Goal: Task Accomplishment & Management: Manage account settings

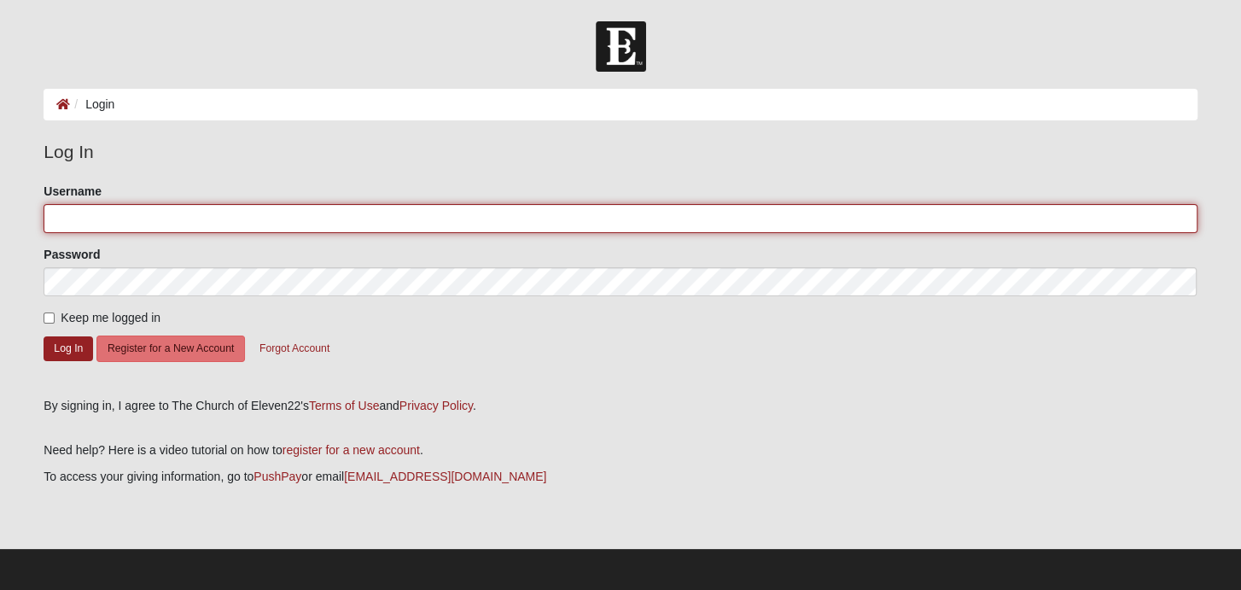
type input "Ameliaein"
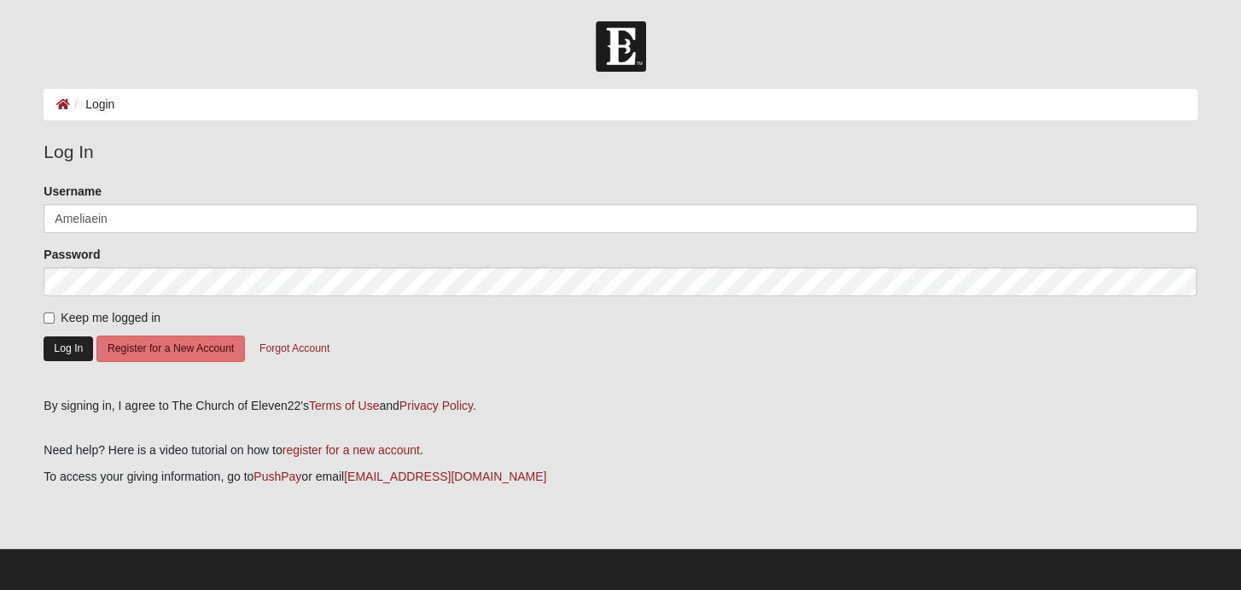
click at [72, 347] on button "Log In" at bounding box center [69, 348] width 50 height 25
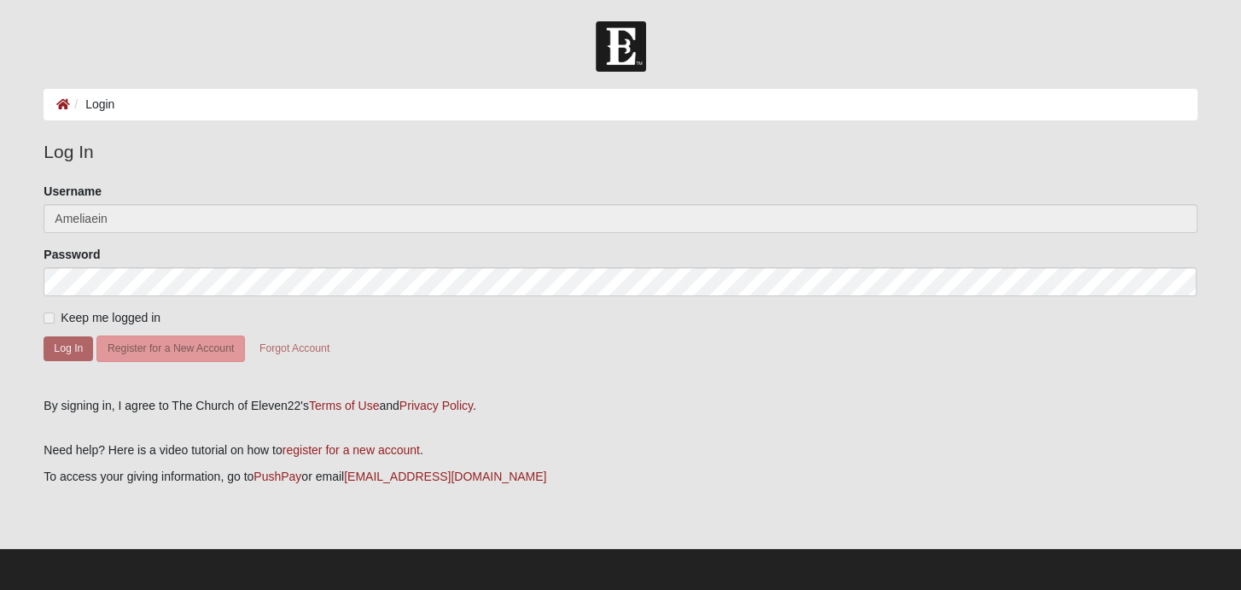
click at [18, 331] on form "Log In Login Login Error Log In Please correct the following: Username [PERSON_…" at bounding box center [620, 306] width 1241 height 571
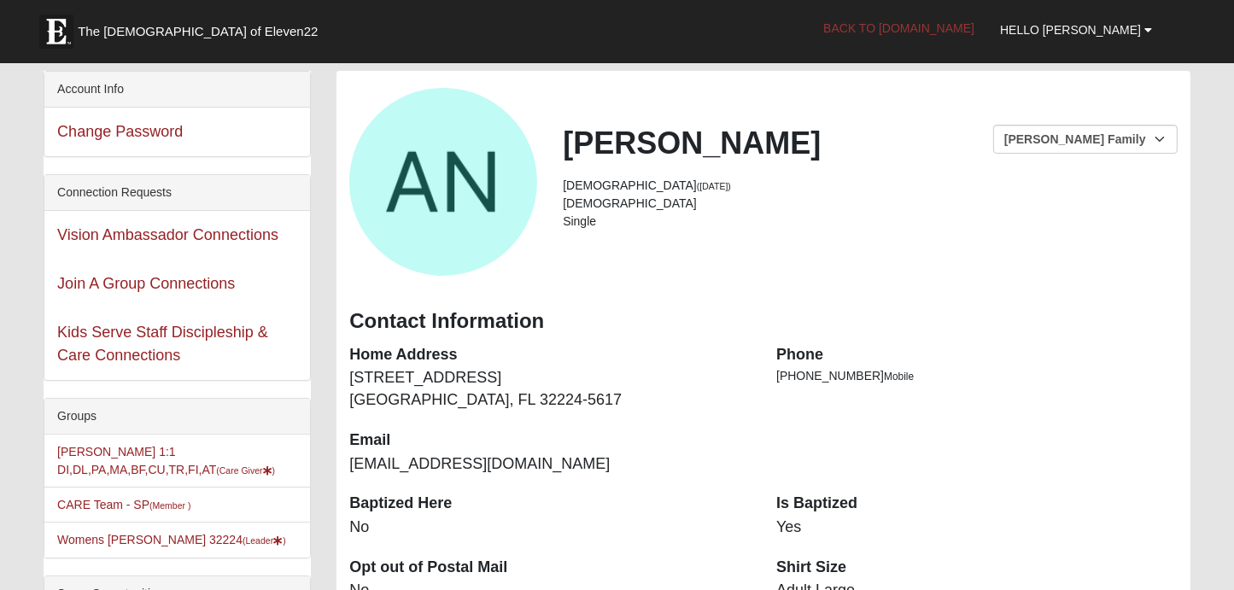
click at [929, 26] on link "Back to [DOMAIN_NAME]" at bounding box center [898, 28] width 177 height 43
click at [901, 25] on link "Back to COE22.com" at bounding box center [898, 28] width 177 height 43
click at [987, 32] on link "Back to COE22.com" at bounding box center [898, 28] width 177 height 43
